Goal: Consume media (video, audio): Consume media (video, audio)

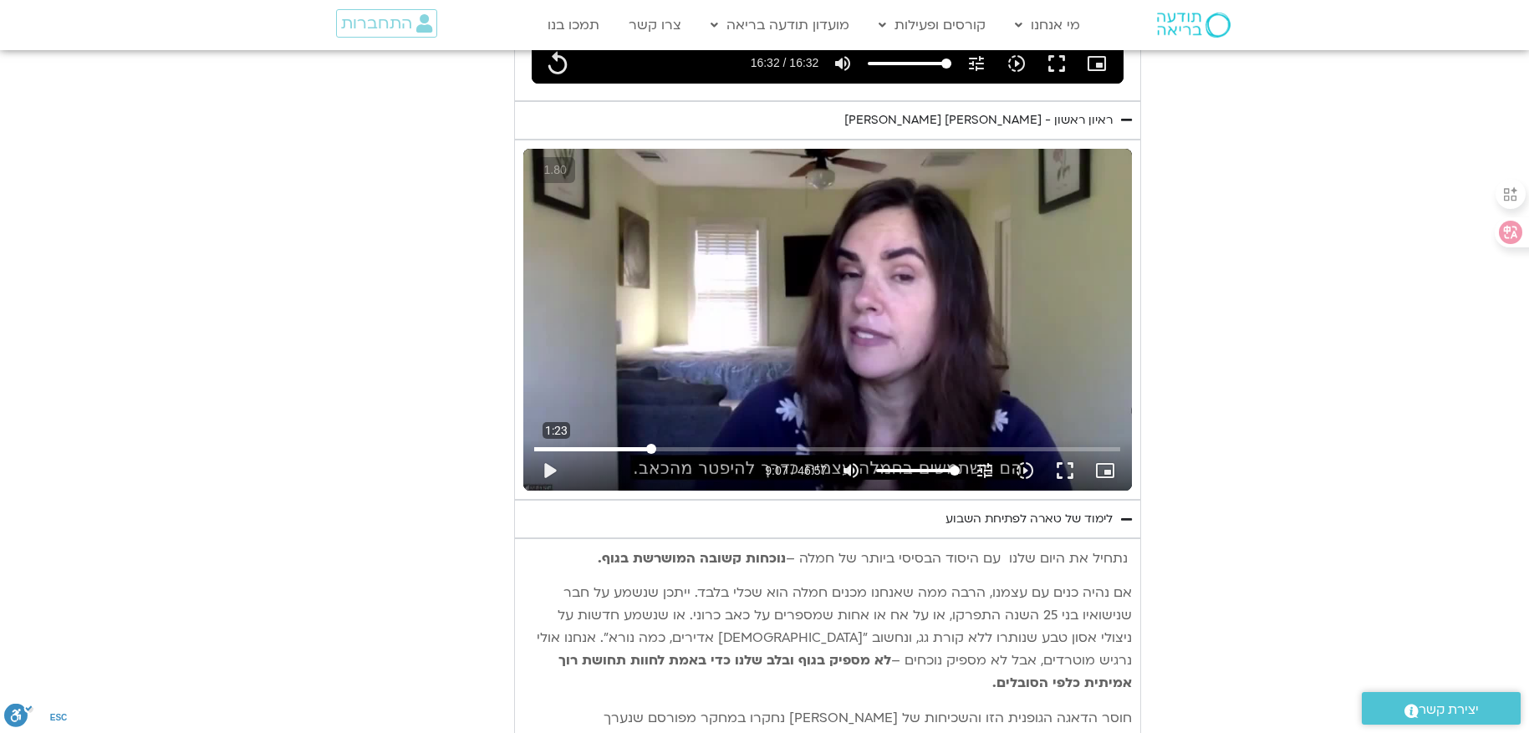
type input "992.52"
type input "82.6340978356903"
type input "992.52"
type input "82.6340978356903"
click at [556, 445] on input "Seek" at bounding box center [827, 449] width 586 height 10
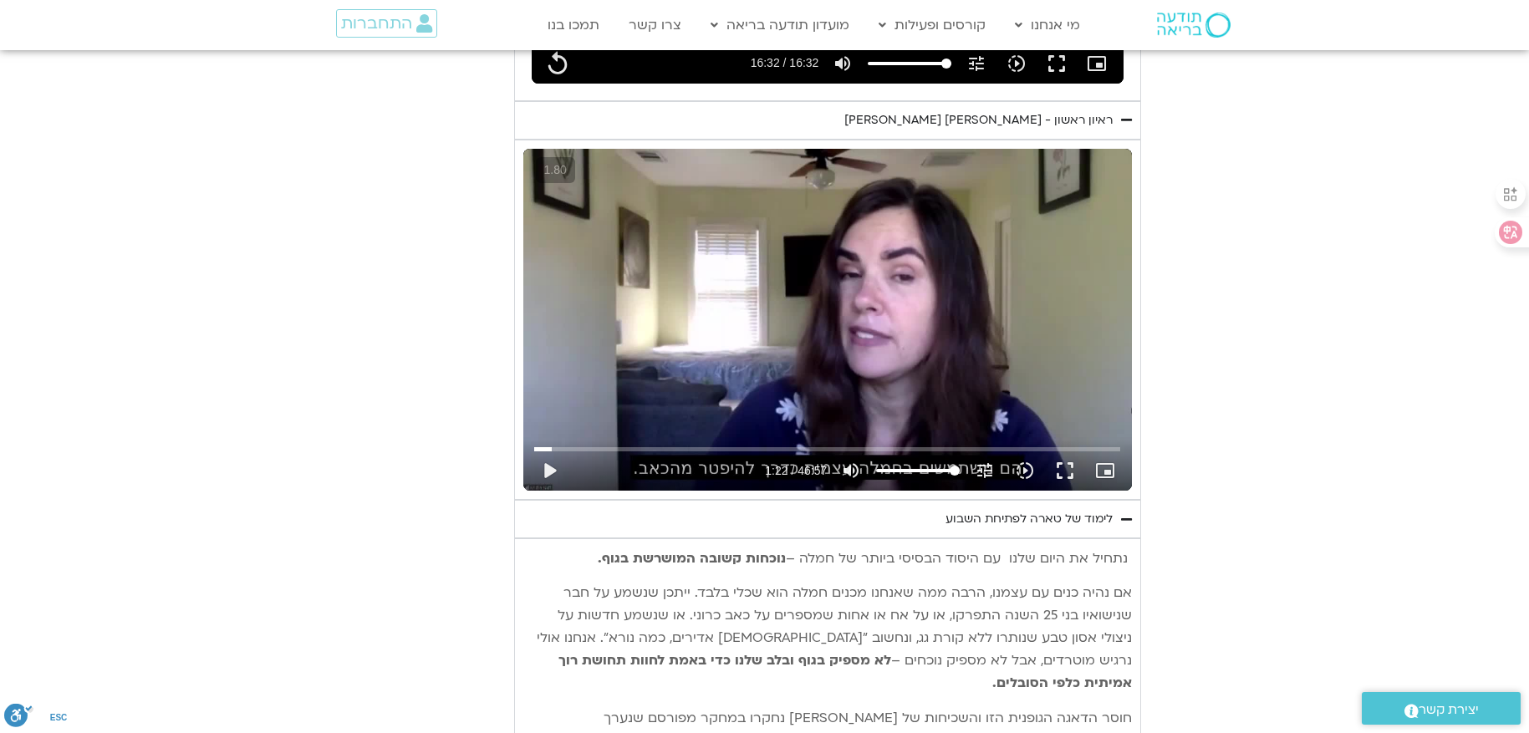
type input "992.52"
type input "82.634097"
type input "992.52"
type input "0"
click at [537, 444] on input "Seek" at bounding box center [827, 449] width 586 height 10
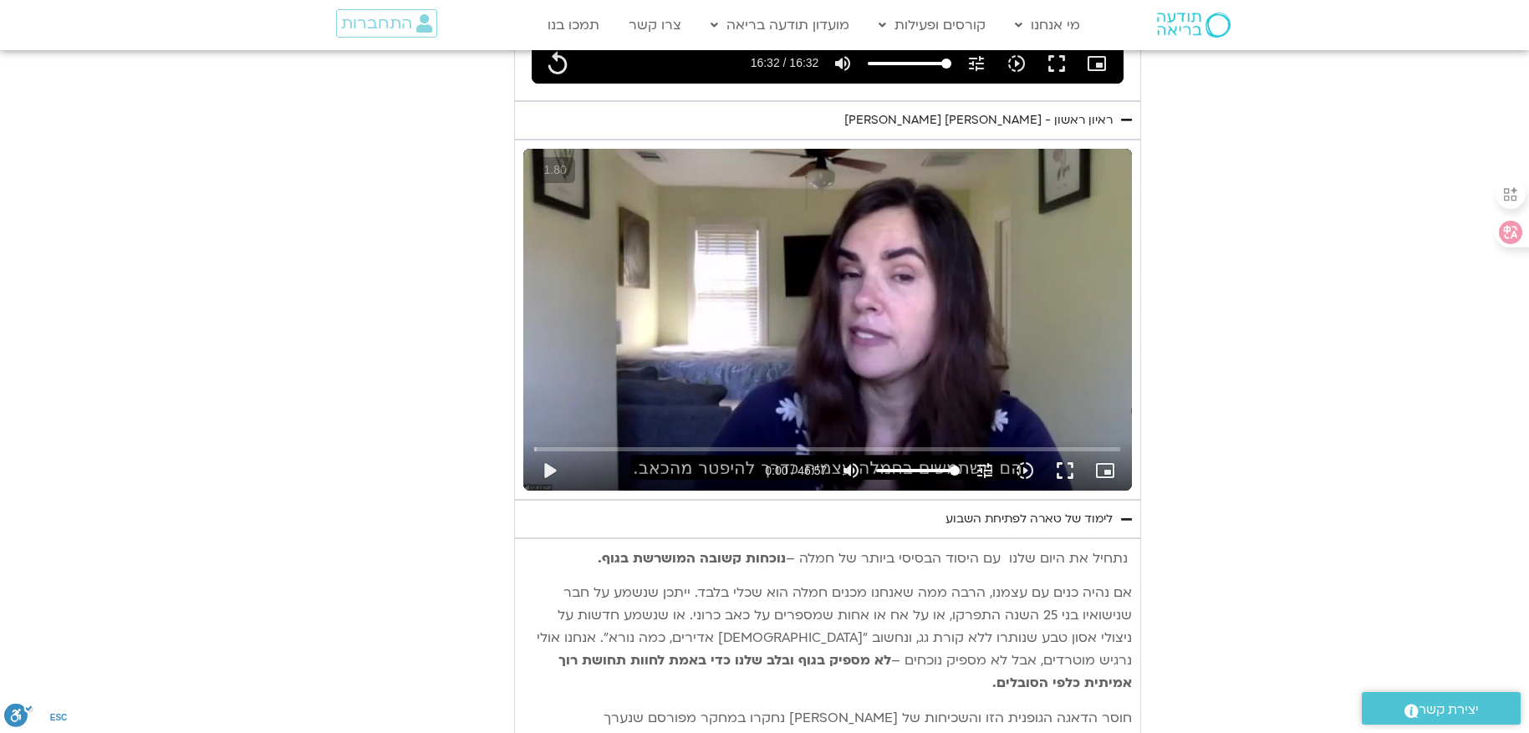
type input "992.52"
